Goal: Task Accomplishment & Management: Complete application form

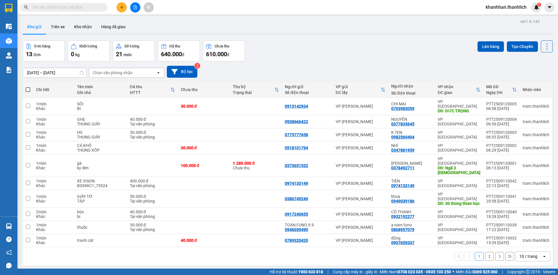
click at [119, 5] on button at bounding box center [121, 7] width 10 height 10
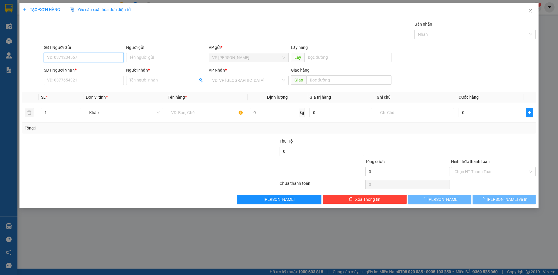
click at [84, 58] on input "SĐT Người Gửi" at bounding box center [84, 57] width 80 height 9
type input "0982569494"
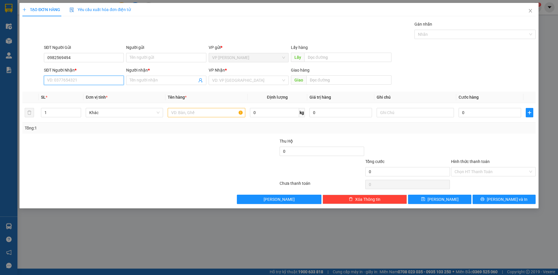
click at [78, 80] on input "SĐT Người Nhận *" at bounding box center [84, 80] width 80 height 9
type input "0982569494"
click at [86, 90] on div "0982569494 - K TEN" at bounding box center [83, 92] width 73 height 6
type input "K TEN"
type input "0982569494"
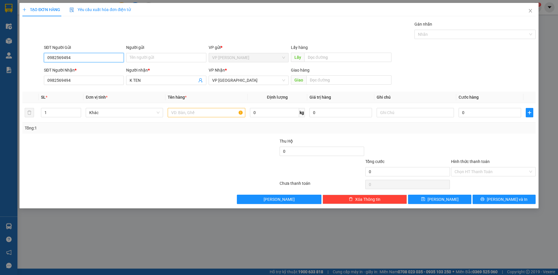
click at [92, 57] on input "0982569494" at bounding box center [84, 57] width 80 height 9
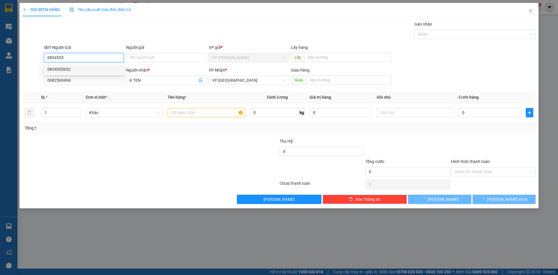
click at [92, 69] on div "0834555652" at bounding box center [83, 69] width 73 height 6
type input "0834555652"
click at [224, 113] on input "text" at bounding box center [206, 112] width 77 height 9
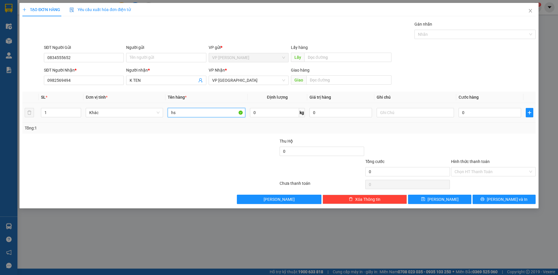
type input "hs"
click at [413, 117] on div at bounding box center [414, 113] width 77 height 12
click at [413, 115] on input "text" at bounding box center [414, 112] width 77 height 9
type input "thùng xốp"
click at [469, 118] on div "0" at bounding box center [489, 113] width 62 height 12
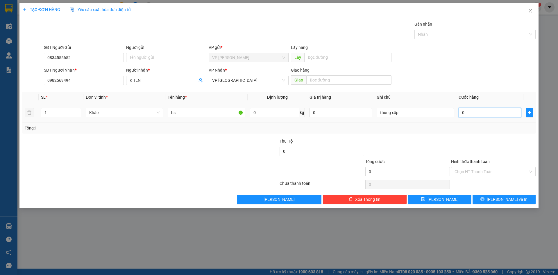
click at [470, 109] on input "0" at bounding box center [489, 112] width 62 height 9
type input "3"
type input "30"
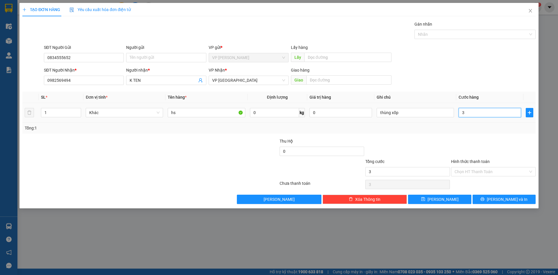
type input "30"
type input "300"
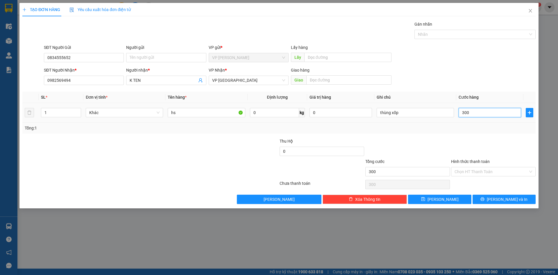
type input "3.000"
type input "30.000"
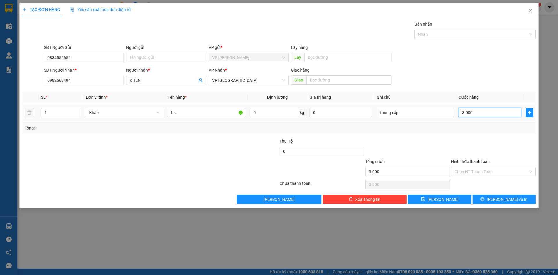
type input "30.000"
click at [420, 194] on button "Lưu" at bounding box center [439, 198] width 63 height 9
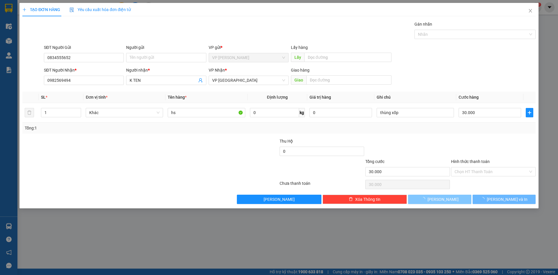
type input "0"
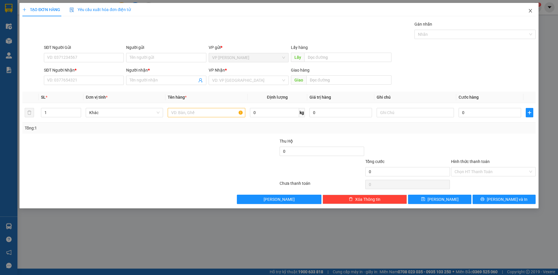
click at [532, 11] on icon "close" at bounding box center [530, 10] width 5 height 5
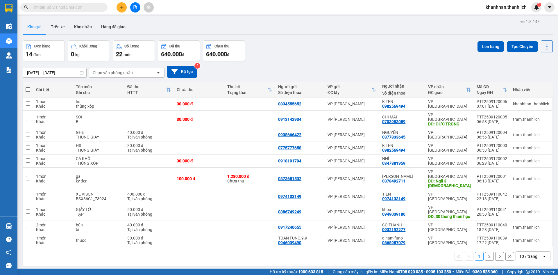
click at [122, 9] on icon "plus" at bounding box center [122, 7] width 4 height 4
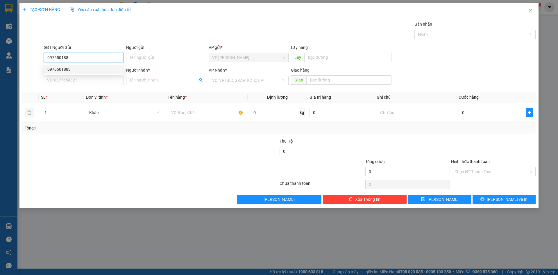
click at [111, 69] on div "0976501883" at bounding box center [83, 69] width 73 height 6
type input "0976501883"
type input "0985497855"
type input "[PERSON_NAME]"
type input "0976501883"
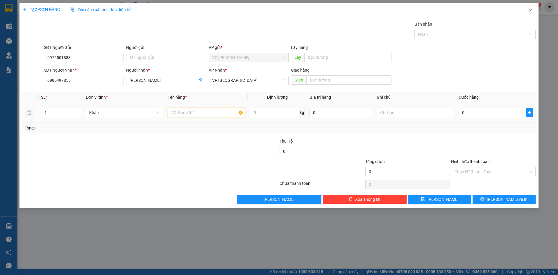
click at [177, 115] on input "text" at bounding box center [206, 112] width 77 height 9
type input "nước mắm"
click at [415, 115] on input "text" at bounding box center [414, 112] width 77 height 9
type input "thùng giấy"
click at [482, 113] on input "0" at bounding box center [489, 112] width 62 height 9
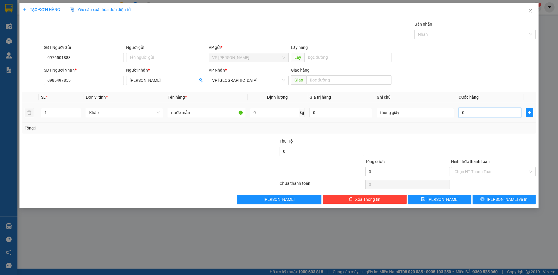
type input "3"
type input "30"
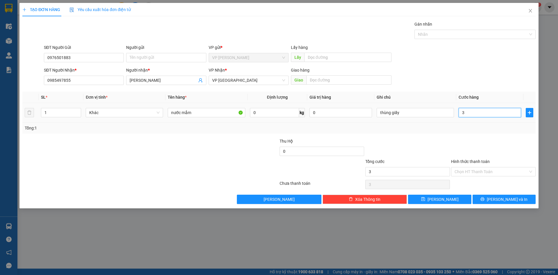
type input "30"
type input "300"
type input "3.000"
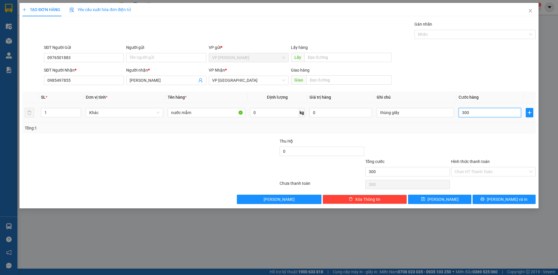
type input "3.000"
type input "30.000"
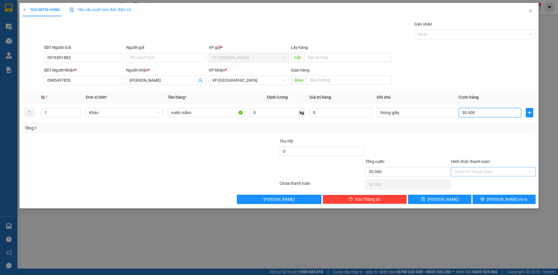
type input "30.000"
click at [462, 171] on input "Hình thức thanh toán" at bounding box center [490, 171] width 73 height 9
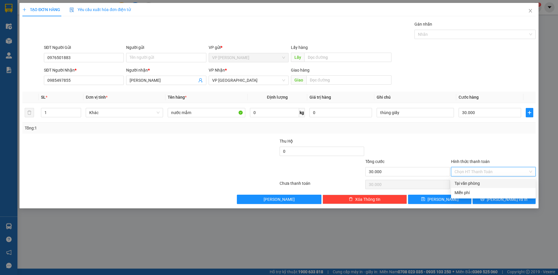
click at [461, 181] on div "Tại văn phòng" at bounding box center [493, 183] width 78 height 6
type input "0"
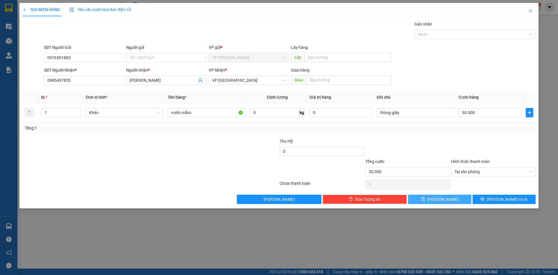
click at [448, 195] on button "Lưu" at bounding box center [439, 198] width 63 height 9
type input "0"
click at [528, 12] on icon "close" at bounding box center [530, 10] width 5 height 5
